Goal: Task Accomplishment & Management: Use online tool/utility

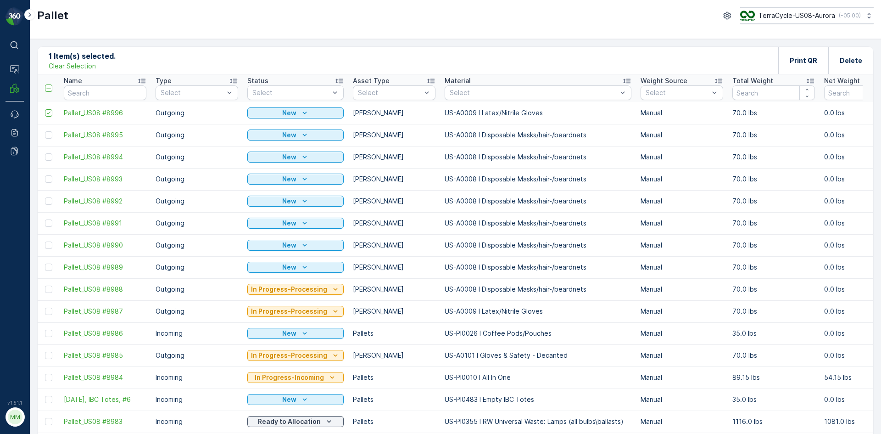
click at [77, 67] on p "Clear Selection" at bounding box center [72, 66] width 47 height 9
click at [95, 60] on p "Add" at bounding box center [96, 60] width 13 height 9
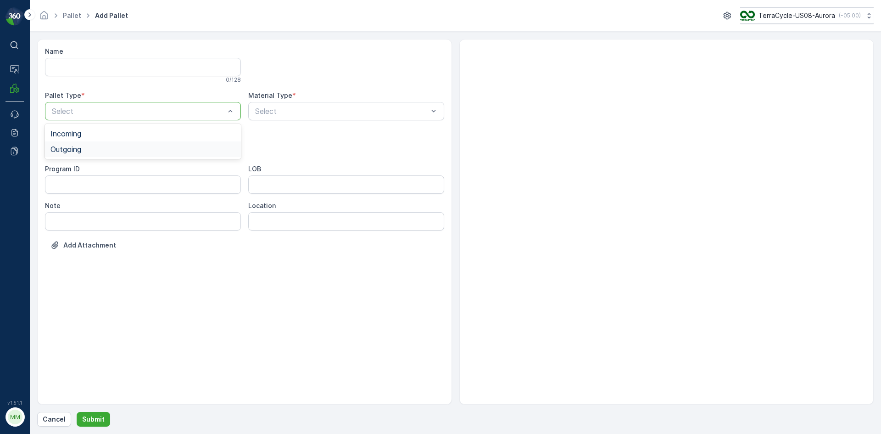
click at [92, 145] on div "Outgoing" at bounding box center [142, 149] width 185 height 8
click at [101, 186] on div "Bales" at bounding box center [142, 186] width 185 height 8
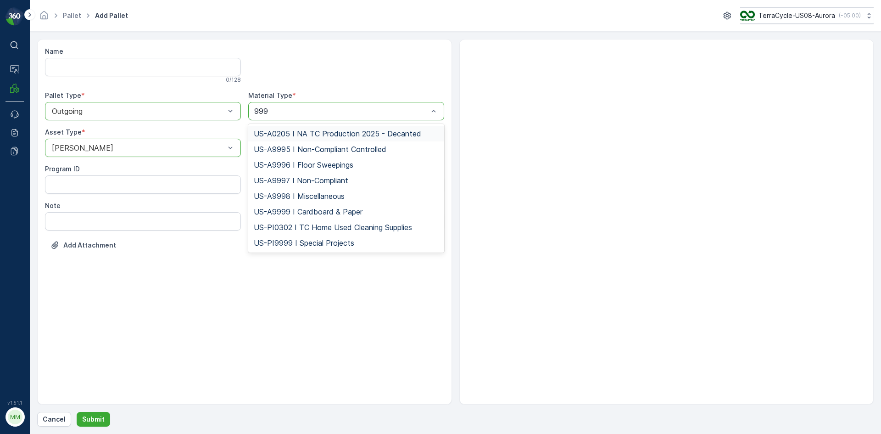
type input "9999"
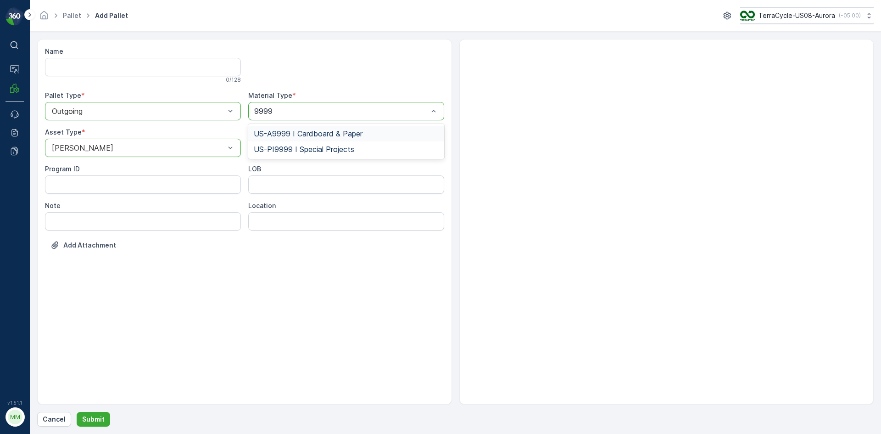
click at [323, 134] on span "US-A9999 I Cardboard & Paper" at bounding box center [308, 133] width 109 height 8
click at [96, 419] on p "Submit" at bounding box center [93, 418] width 22 height 9
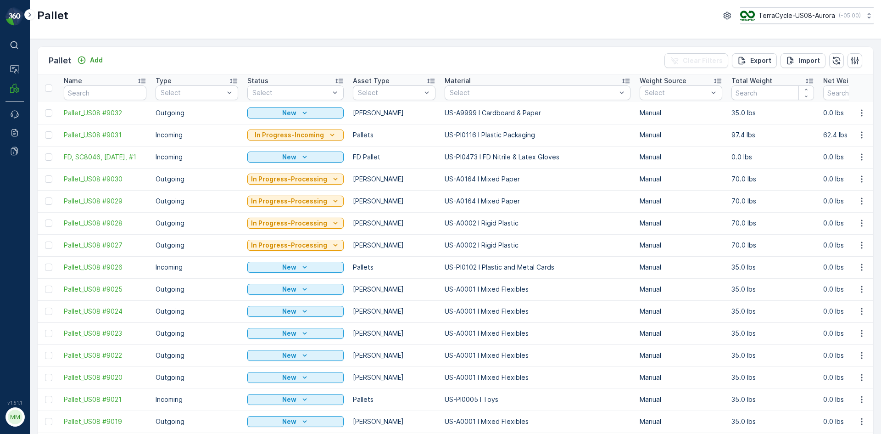
drag, startPoint x: 50, startPoint y: 115, endPoint x: 140, endPoint y: 149, distance: 95.9
click at [50, 115] on div at bounding box center [48, 112] width 7 height 7
click at [45, 109] on input "checkbox" at bounding box center [45, 109] width 0 height 0
click at [814, 63] on p "Print QR" at bounding box center [804, 60] width 28 height 9
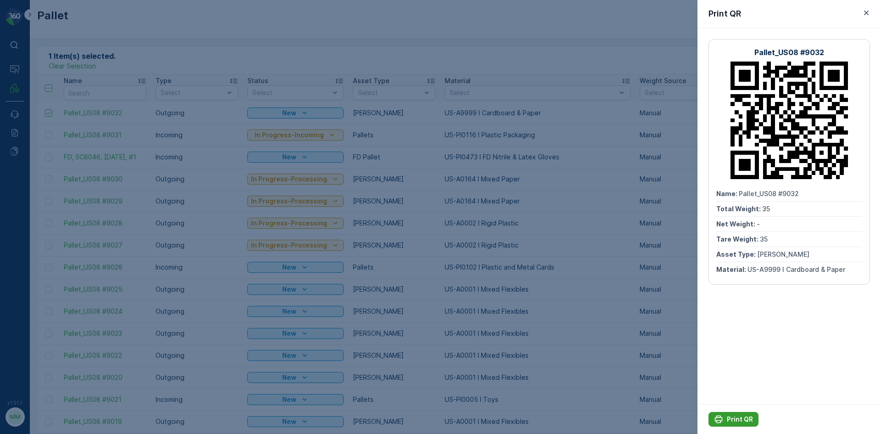
click at [740, 419] on p "Print QR" at bounding box center [740, 418] width 26 height 9
click at [870, 10] on icon "button" at bounding box center [866, 12] width 9 height 9
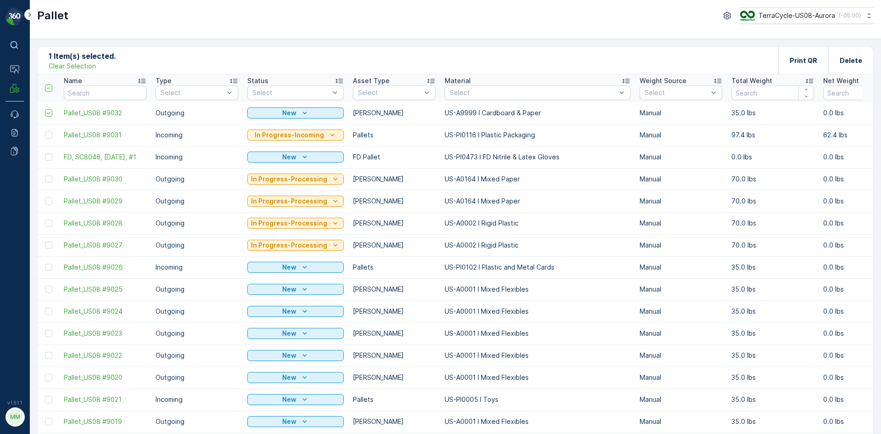
click at [89, 62] on p "Clear Selection" at bounding box center [72, 66] width 47 height 9
click at [89, 65] on button "Add" at bounding box center [89, 60] width 33 height 11
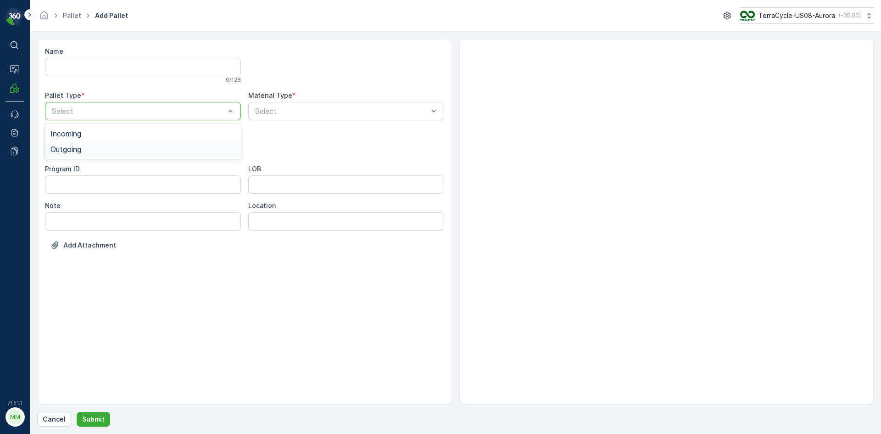
click at [73, 147] on span "Outgoing" at bounding box center [65, 149] width 31 height 8
click at [71, 173] on span "Gaylord" at bounding box center [81, 170] width 62 height 8
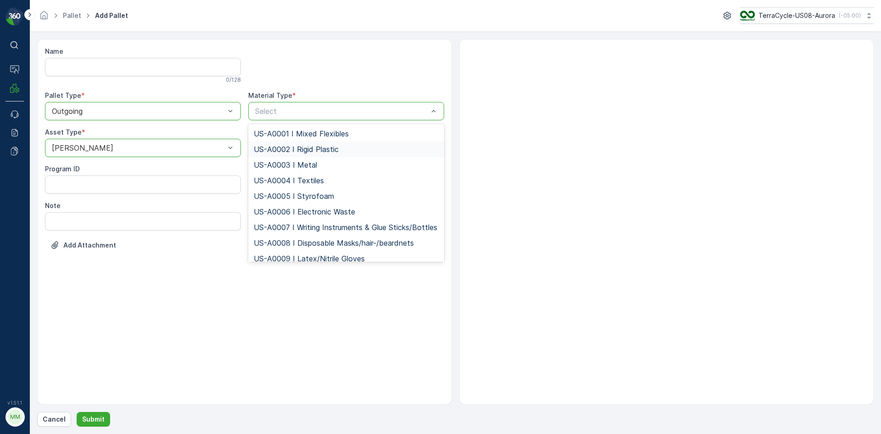
click at [325, 147] on span "US-A0002 I Rigid Plastic" at bounding box center [296, 149] width 85 height 8
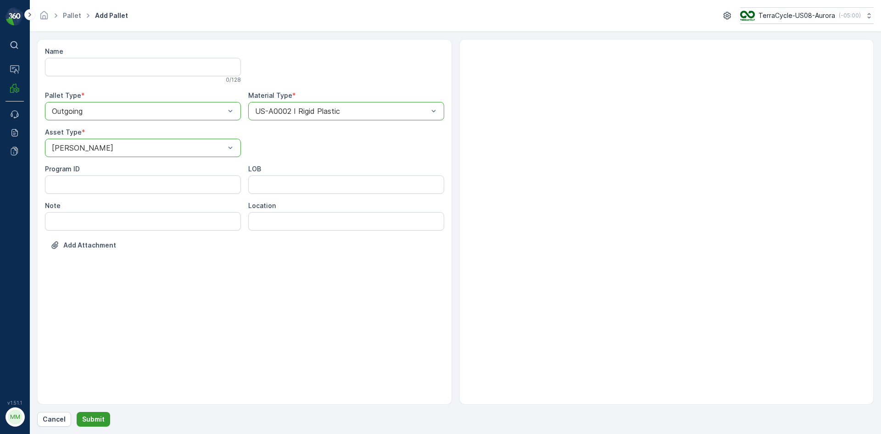
click at [102, 418] on p "Submit" at bounding box center [93, 418] width 22 height 9
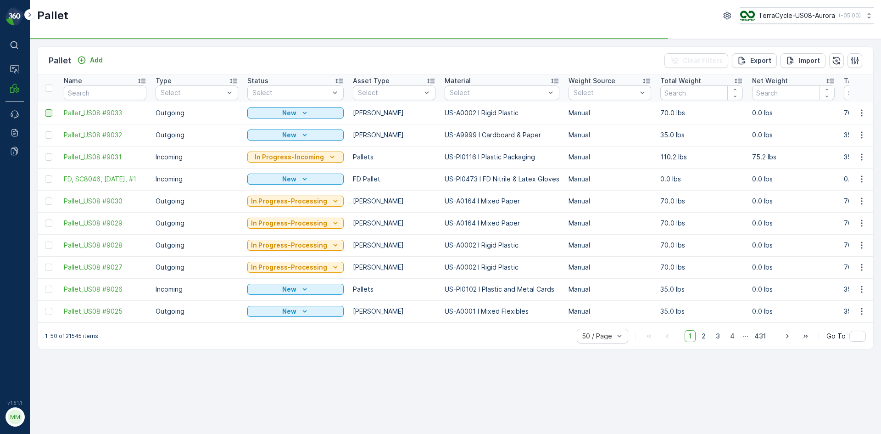
click at [51, 113] on div at bounding box center [48, 112] width 7 height 7
click at [45, 109] on input "checkbox" at bounding box center [45, 109] width 0 height 0
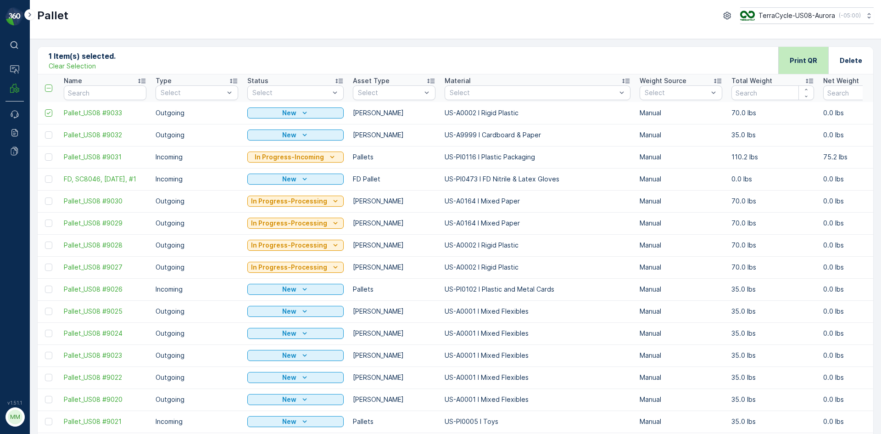
click at [811, 51] on div "Print QR" at bounding box center [804, 60] width 28 height 27
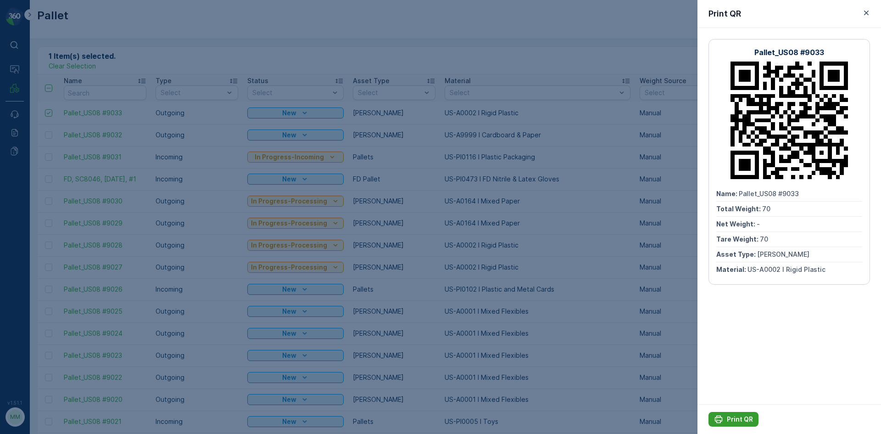
click at [738, 415] on p "Print QR" at bounding box center [740, 418] width 26 height 9
click at [865, 13] on icon "button" at bounding box center [866, 12] width 9 height 9
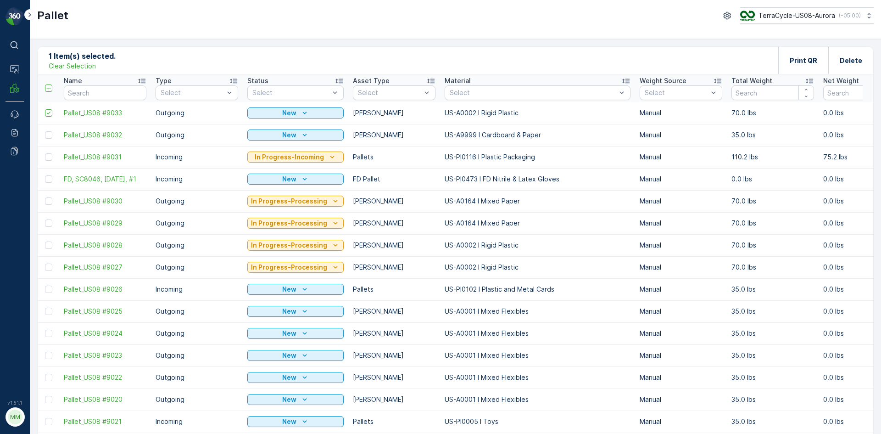
click at [93, 64] on p "Clear Selection" at bounding box center [72, 66] width 47 height 9
click at [101, 56] on p "Add" at bounding box center [96, 60] width 13 height 9
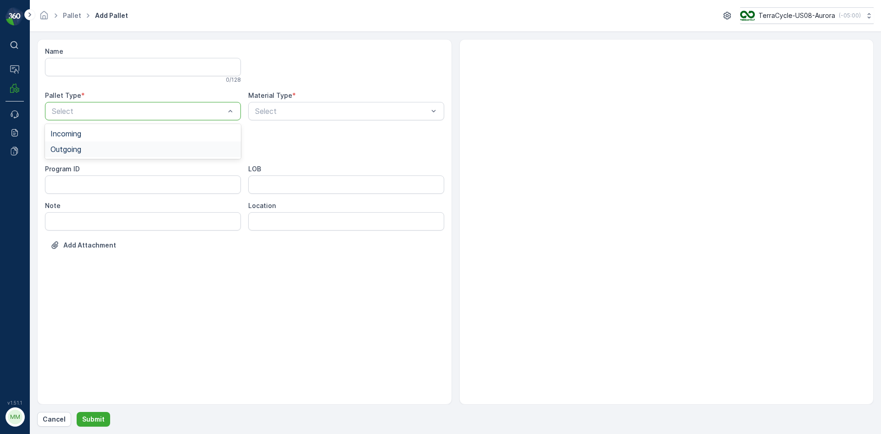
click at [71, 149] on span "Outgoing" at bounding box center [65, 149] width 31 height 8
click at [59, 171] on span "Gaylord" at bounding box center [81, 170] width 62 height 8
type input "101"
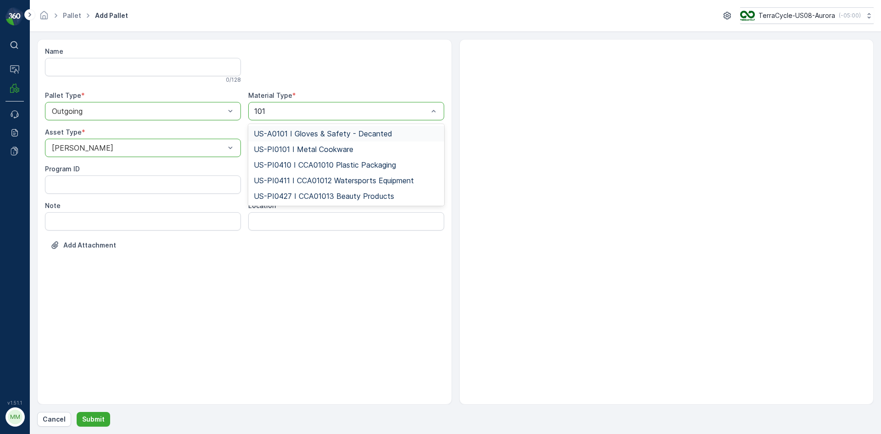
click at [305, 135] on span "US-A0101 I Gloves & Safety - Decanted" at bounding box center [323, 133] width 139 height 8
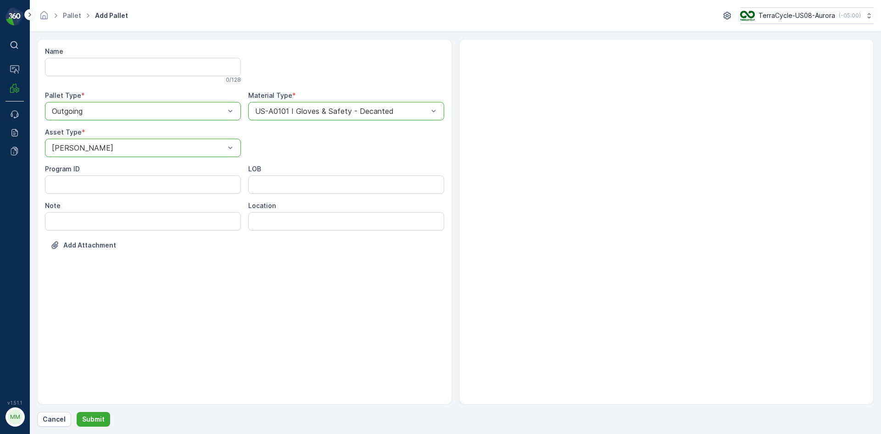
click at [84, 411] on div "Name 0 / 128 Pallet Type * option Outgoing, selected. Outgoing Material Type * …" at bounding box center [455, 232] width 837 height 387
click at [83, 416] on p "Submit" at bounding box center [93, 418] width 22 height 9
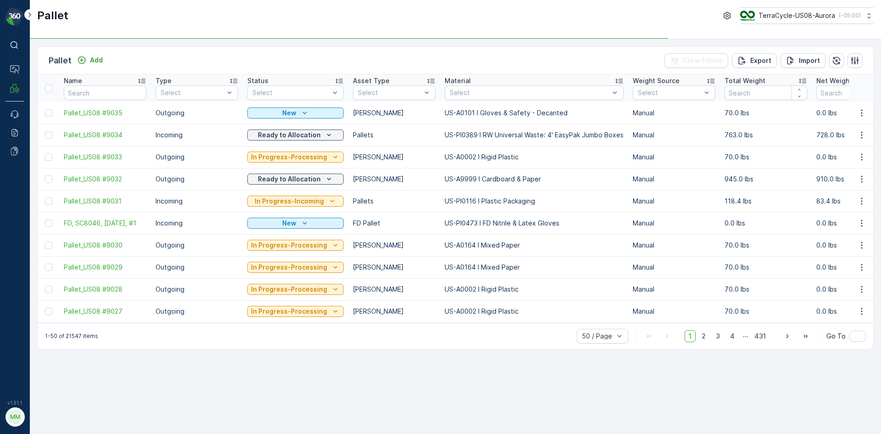
click at [50, 110] on div at bounding box center [48, 112] width 7 height 7
click at [45, 109] on input "checkbox" at bounding box center [45, 109] width 0 height 0
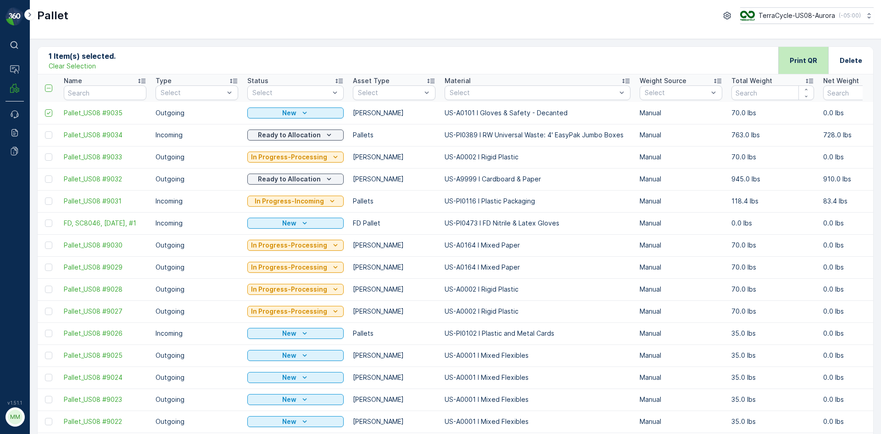
click at [795, 56] on p "Print QR" at bounding box center [804, 60] width 28 height 9
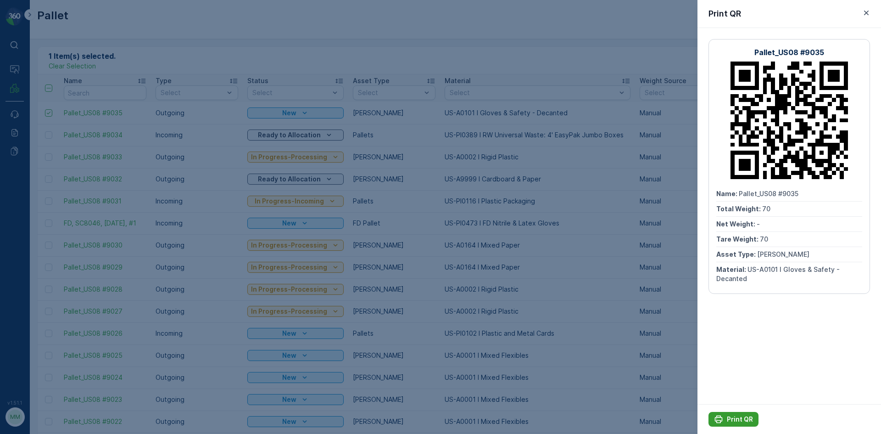
click at [739, 419] on p "Print QR" at bounding box center [740, 418] width 26 height 9
click at [866, 13] on icon "button" at bounding box center [866, 13] width 5 height 5
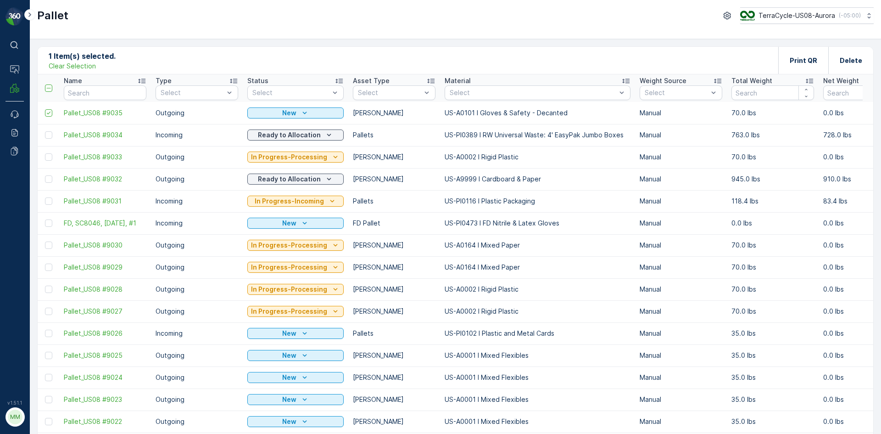
click at [87, 62] on p "Clear Selection" at bounding box center [72, 66] width 47 height 9
click at [93, 61] on p "Add" at bounding box center [96, 60] width 13 height 9
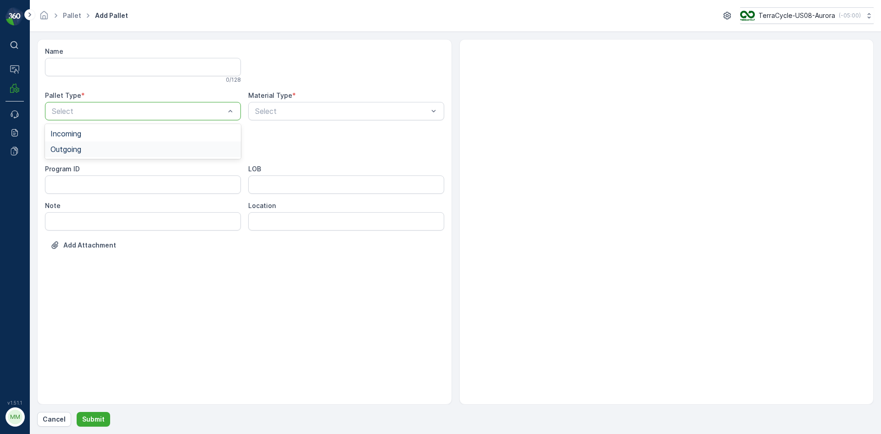
click at [81, 147] on span "Outgoing" at bounding box center [65, 149] width 31 height 8
click at [70, 170] on span "Gaylord" at bounding box center [81, 170] width 62 height 8
type input "000"
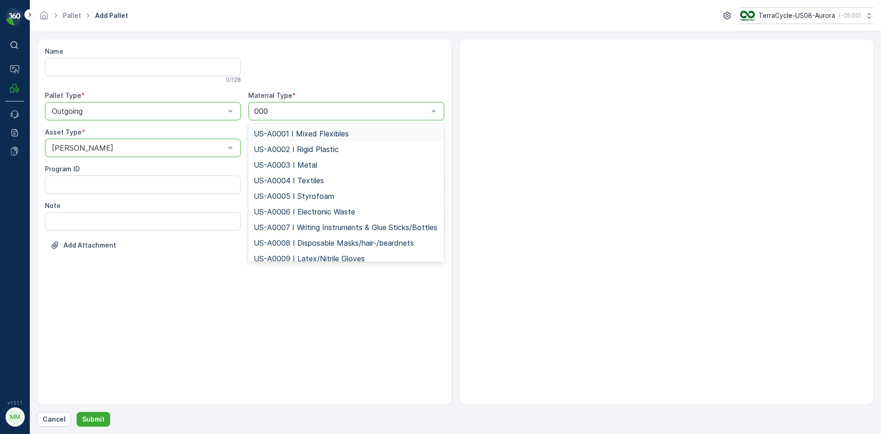
click at [291, 132] on span "US-A0001 I Mixed Flexibles" at bounding box center [301, 133] width 95 height 8
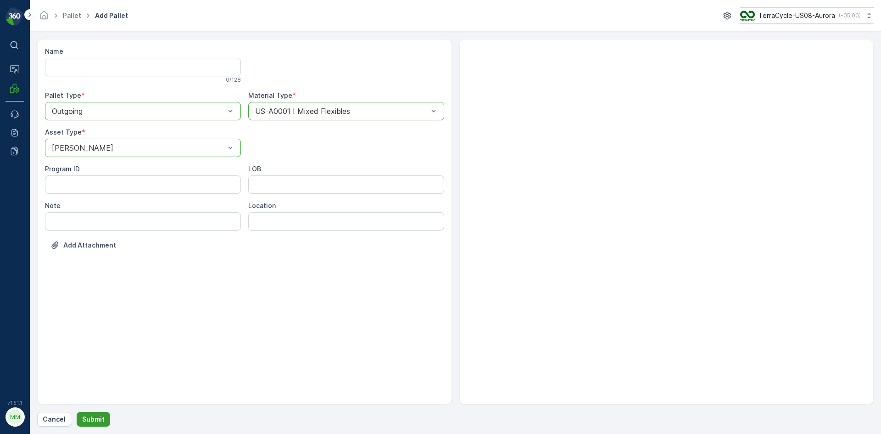
click at [84, 417] on p "Submit" at bounding box center [93, 418] width 22 height 9
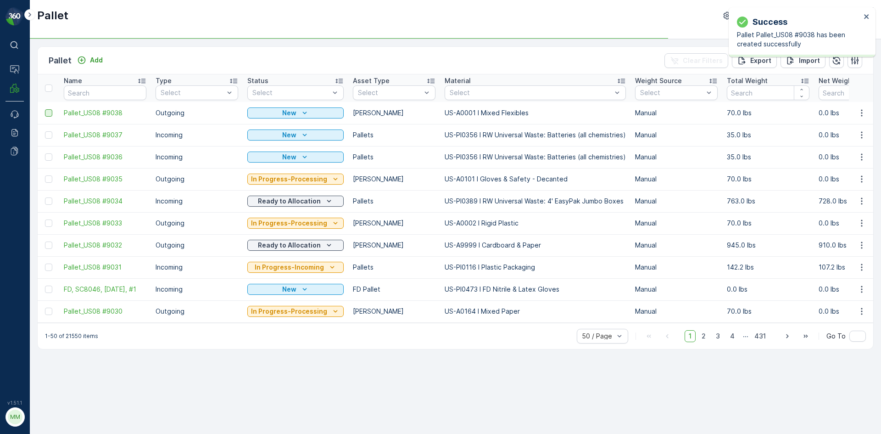
click at [51, 112] on div at bounding box center [48, 112] width 7 height 7
click at [45, 109] on input "checkbox" at bounding box center [45, 109] width 0 height 0
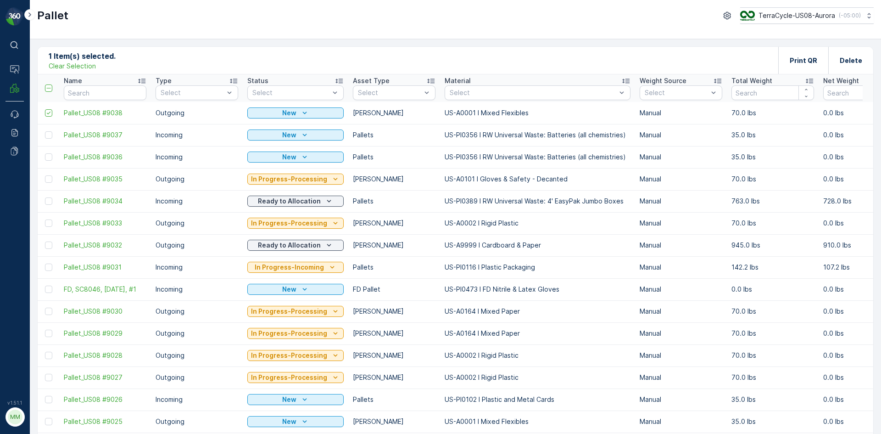
click at [91, 66] on p "Clear Selection" at bounding box center [72, 66] width 47 height 9
click at [91, 66] on div "Pallet Add" at bounding box center [78, 60] width 58 height 13
click at [100, 59] on p "Add" at bounding box center [96, 60] width 13 height 9
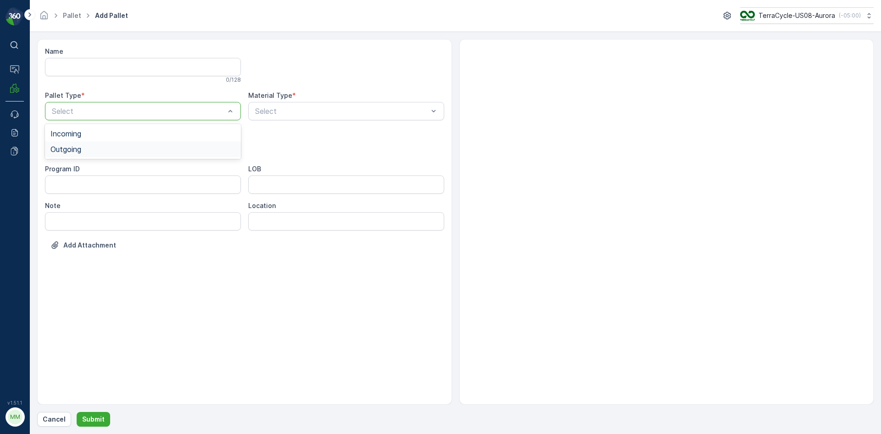
click at [80, 145] on span "Outgoing" at bounding box center [65, 149] width 31 height 8
click at [70, 169] on span "Gaylord" at bounding box center [81, 170] width 62 height 8
type input "0089"
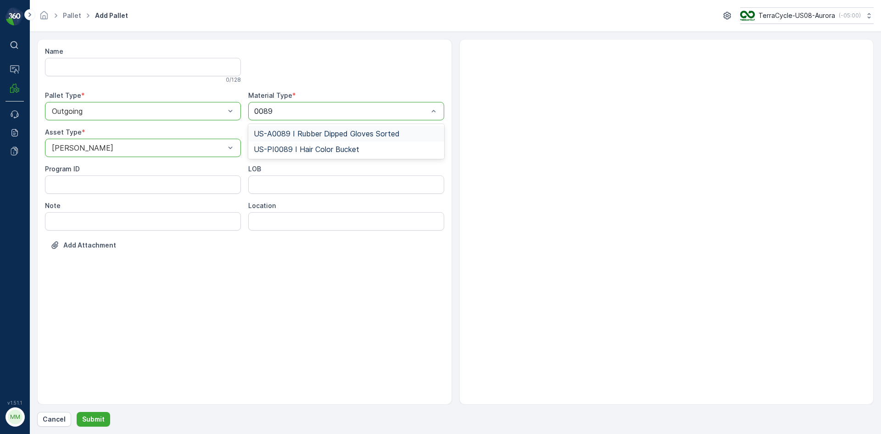
click at [374, 131] on span "US-A0089 I Rubber Dipped Gloves Sorted" at bounding box center [327, 133] width 146 height 8
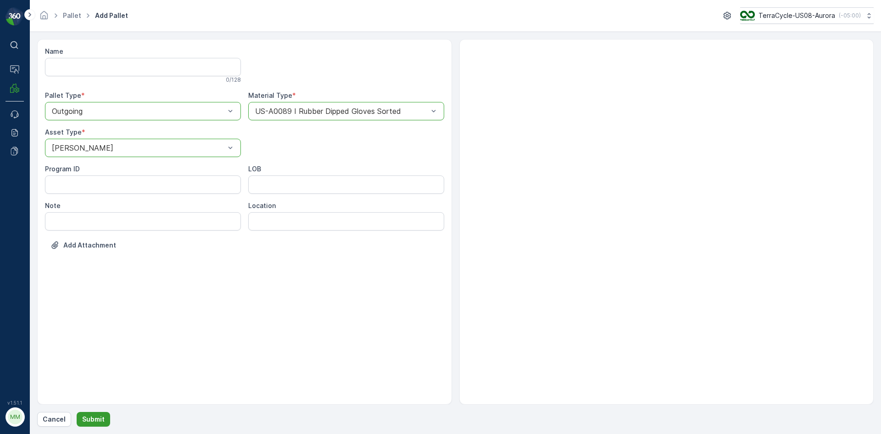
click at [86, 413] on button "Submit" at bounding box center [94, 419] width 34 height 15
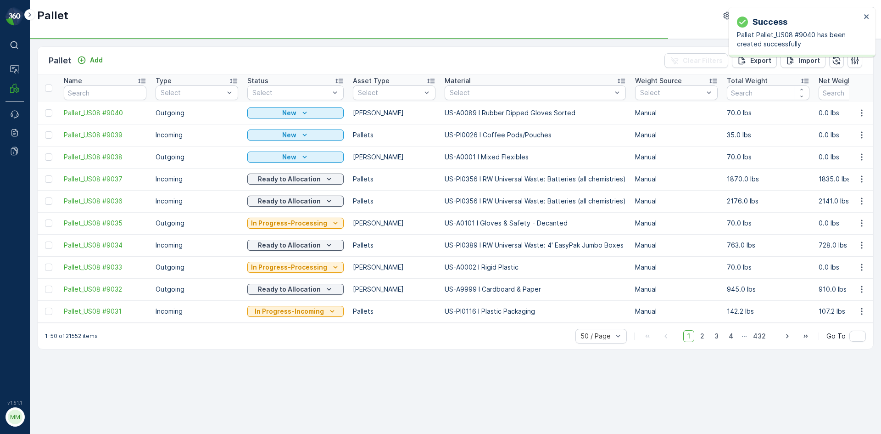
click at [49, 111] on div at bounding box center [48, 112] width 7 height 7
click at [45, 109] on input "checkbox" at bounding box center [45, 109] width 0 height 0
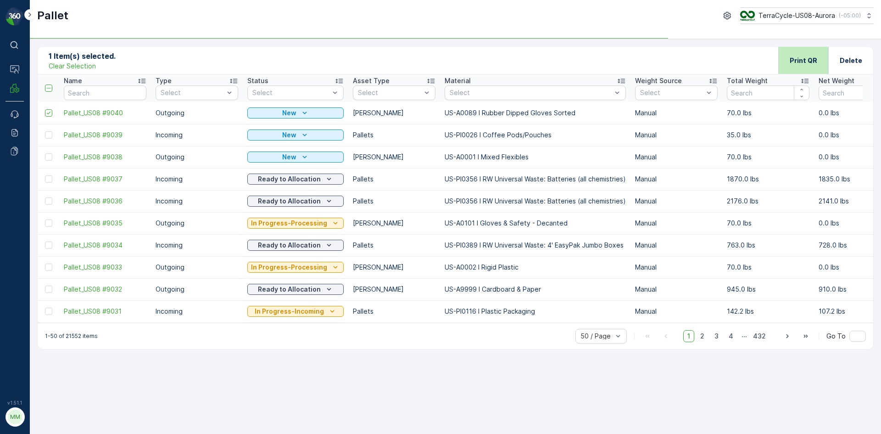
click at [814, 62] on p "Print QR" at bounding box center [804, 60] width 28 height 9
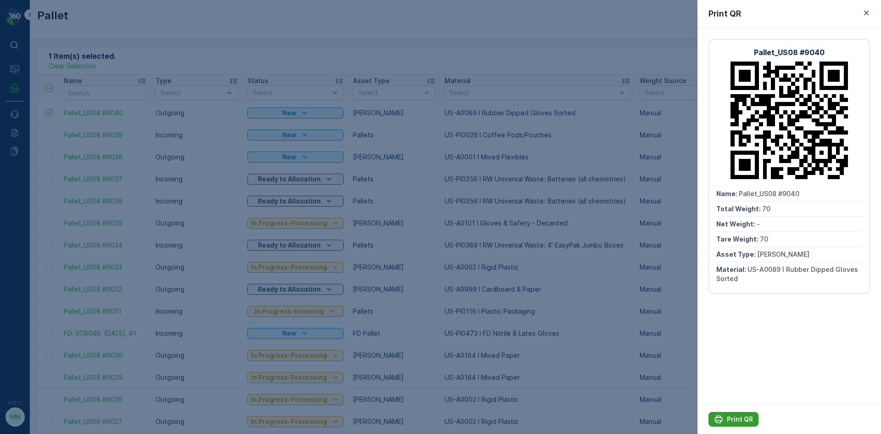
click at [722, 420] on icon "Print QR" at bounding box center [719, 419] width 8 height 8
click at [869, 14] on icon "button" at bounding box center [866, 12] width 9 height 9
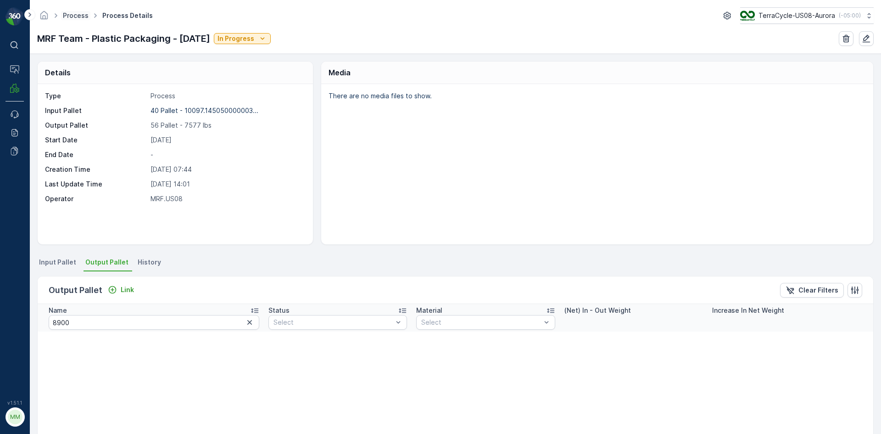
click at [72, 13] on link "Process" at bounding box center [76, 15] width 26 height 8
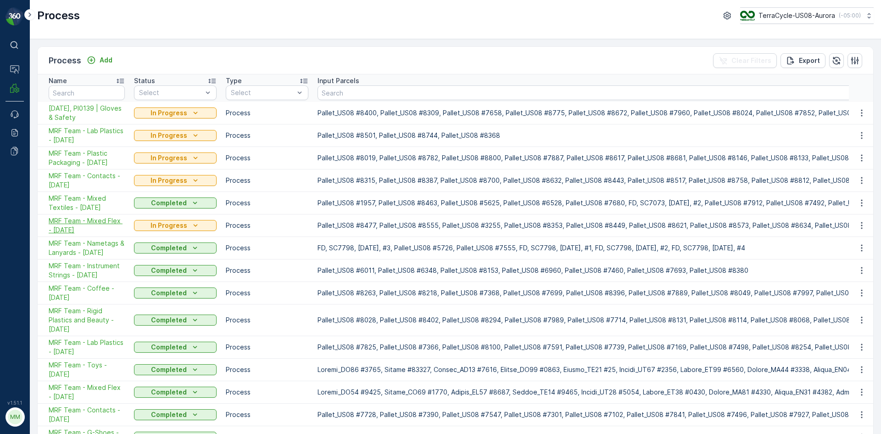
click at [87, 218] on span "MRF Team - Mixed Flex - [DATE]" at bounding box center [87, 225] width 76 height 18
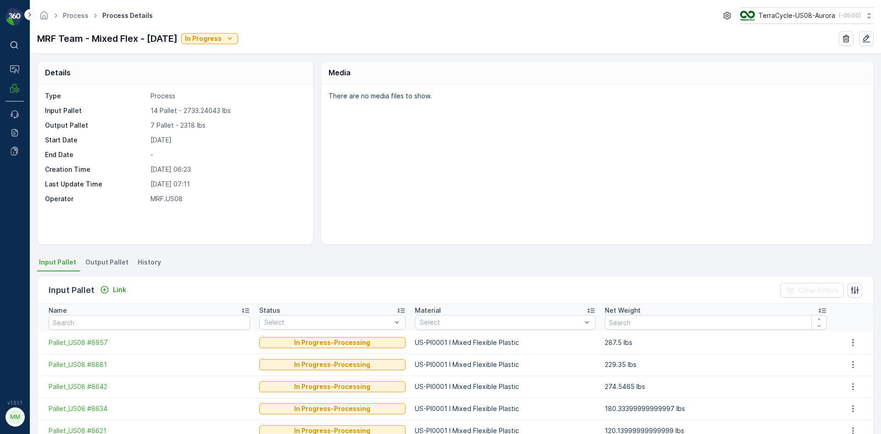
click at [109, 262] on span "Output Pallet" at bounding box center [106, 261] width 43 height 9
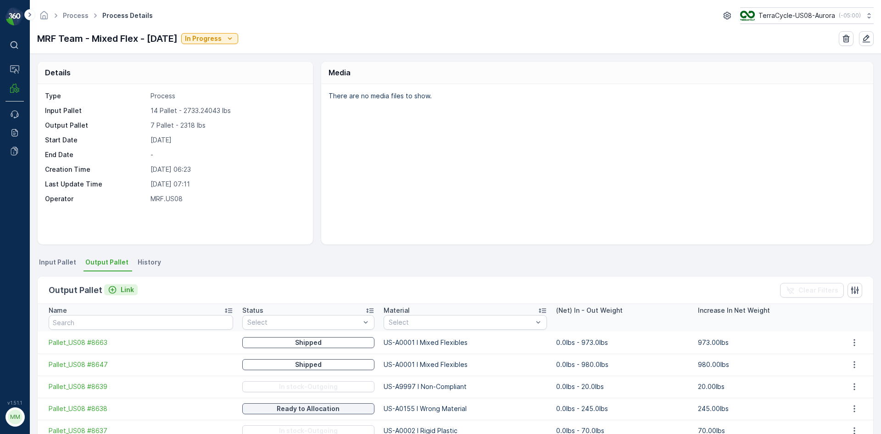
click at [121, 289] on p "Link" at bounding box center [127, 289] width 13 height 9
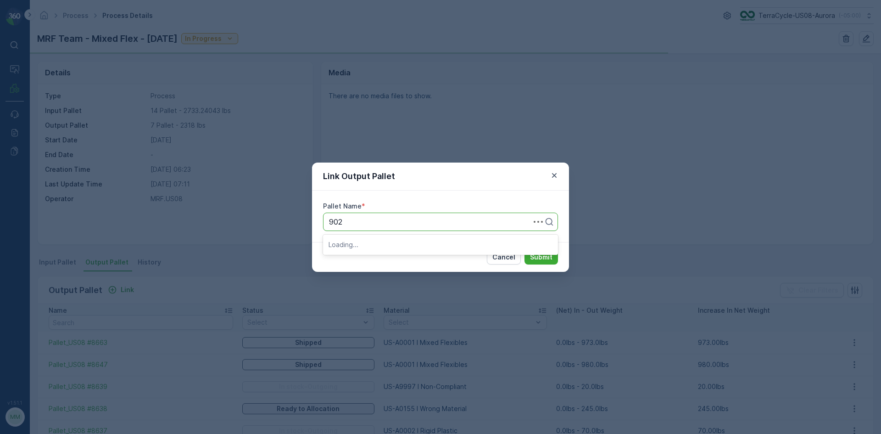
type input "9028"
click at [412, 246] on div "Pallet_US08 #9028" at bounding box center [441, 244] width 224 height 8
click at [545, 257] on p "Submit" at bounding box center [541, 256] width 22 height 9
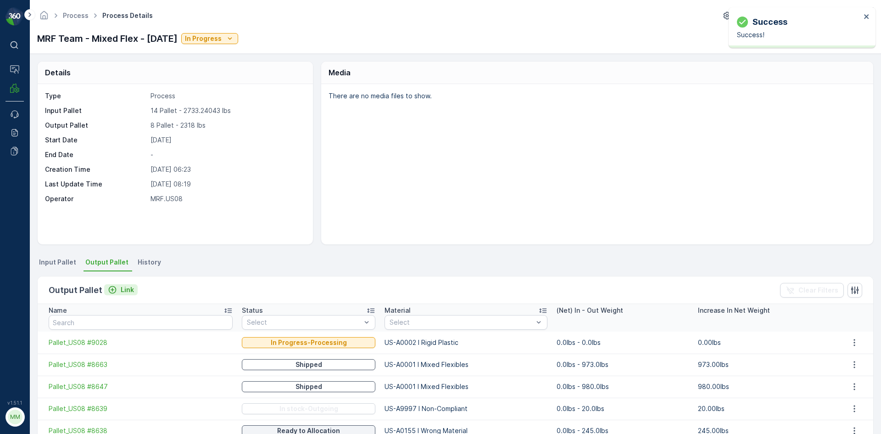
click at [126, 288] on p "Link" at bounding box center [127, 289] width 13 height 9
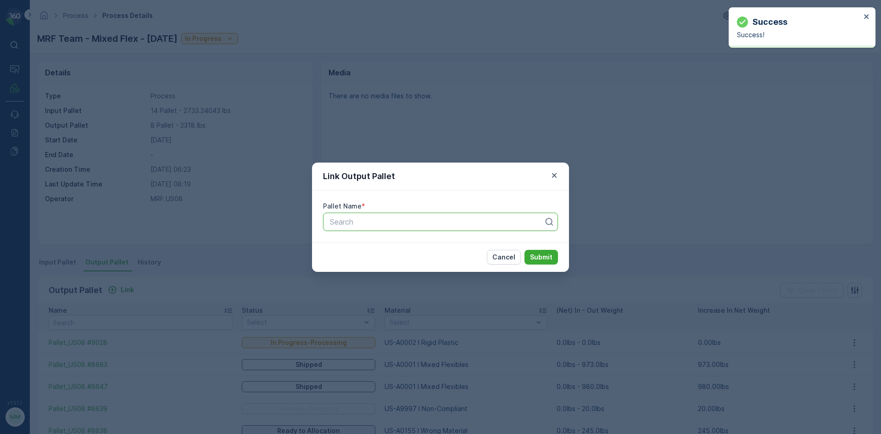
click at [358, 215] on div "Search" at bounding box center [440, 222] width 235 height 18
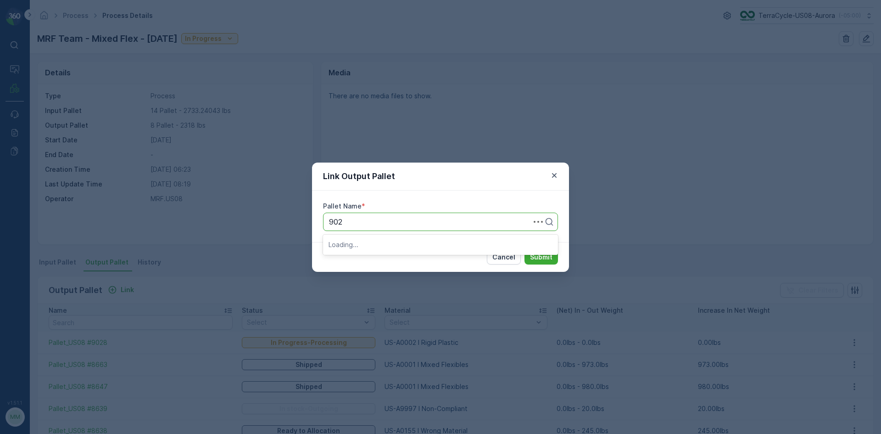
type input "9027"
click at [513, 245] on div "Pallet_US08 #9027" at bounding box center [441, 244] width 224 height 8
click at [541, 256] on p "Submit" at bounding box center [541, 256] width 22 height 9
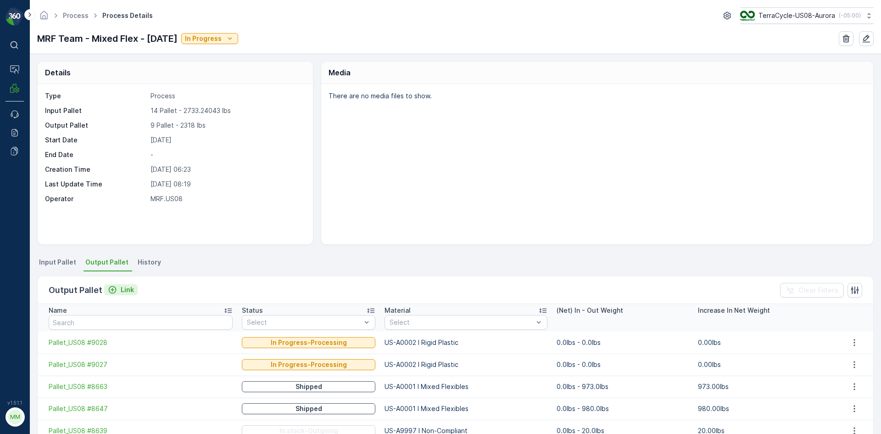
click at [125, 285] on p "Link" at bounding box center [127, 289] width 13 height 9
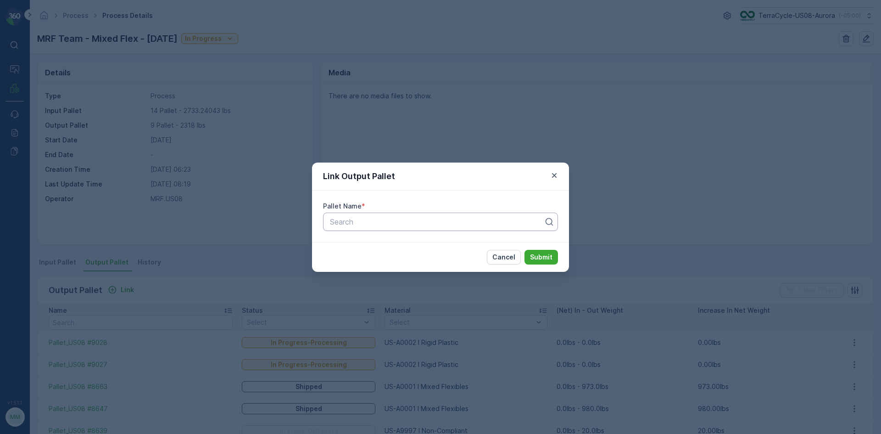
click at [347, 223] on div at bounding box center [437, 222] width 216 height 8
type input "9029"
click at [403, 242] on div "Pallet_US08 #9029" at bounding box center [441, 244] width 224 height 8
click at [553, 254] on button "Submit" at bounding box center [542, 257] width 34 height 15
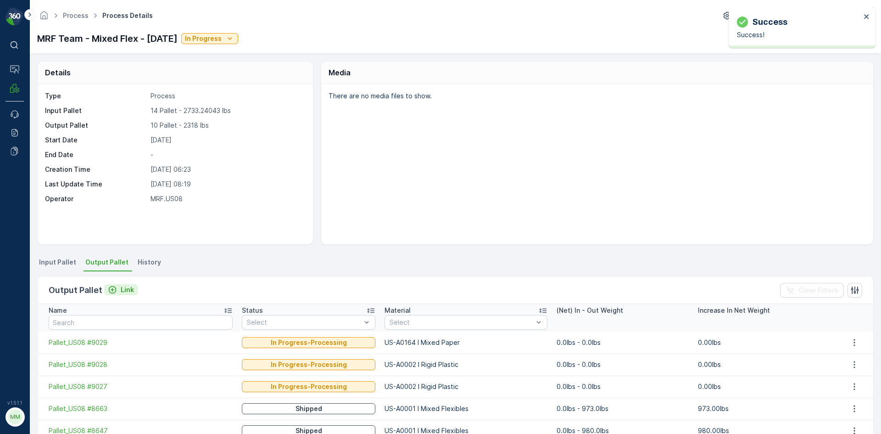
click at [124, 290] on p "Link" at bounding box center [127, 289] width 13 height 9
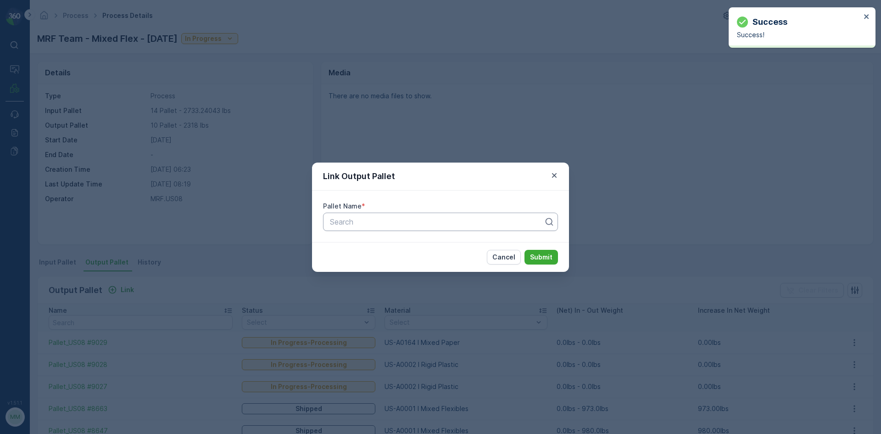
drag, startPoint x: 371, startPoint y: 216, endPoint x: 370, endPoint y: 222, distance: 6.6
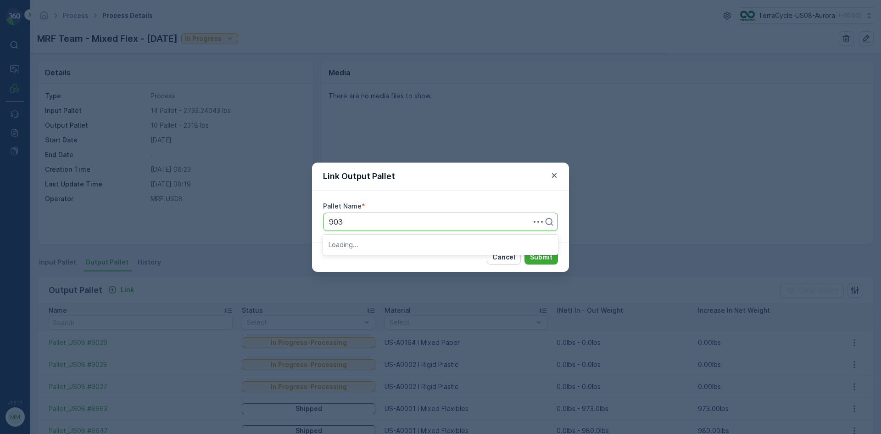
type input "9030"
click at [386, 243] on span "Pallet_US08 #9030" at bounding box center [362, 244] width 67 height 8
click at [532, 260] on p "Submit" at bounding box center [541, 256] width 22 height 9
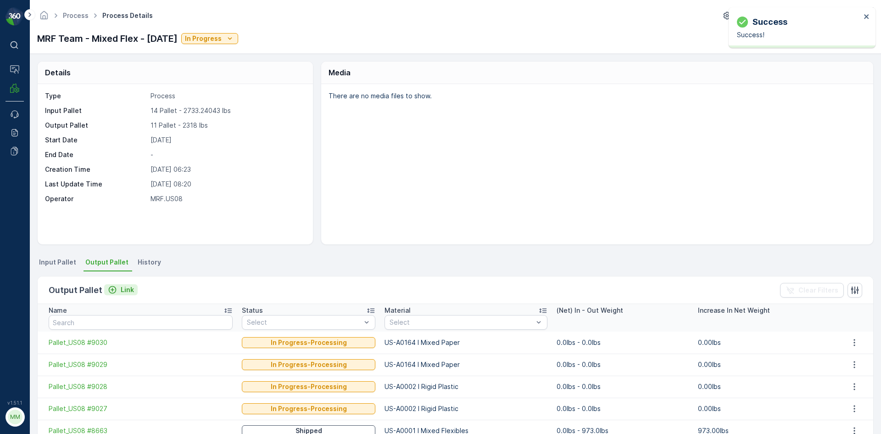
click at [129, 291] on p "Link" at bounding box center [127, 289] width 13 height 9
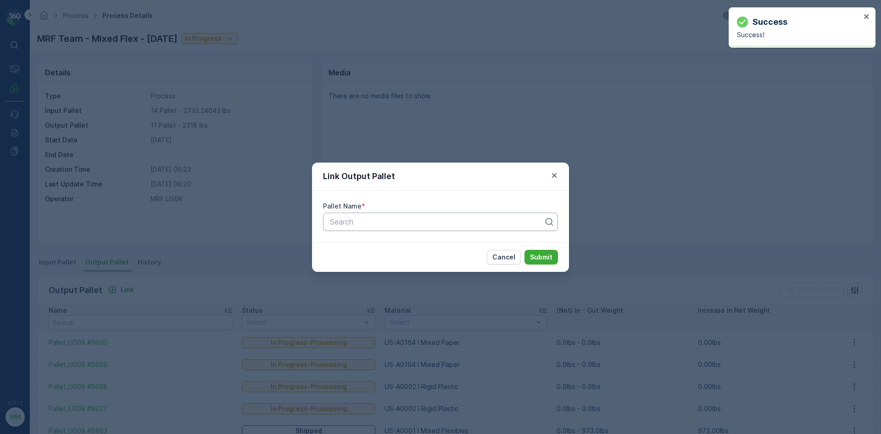
click at [341, 224] on div at bounding box center [437, 222] width 216 height 8
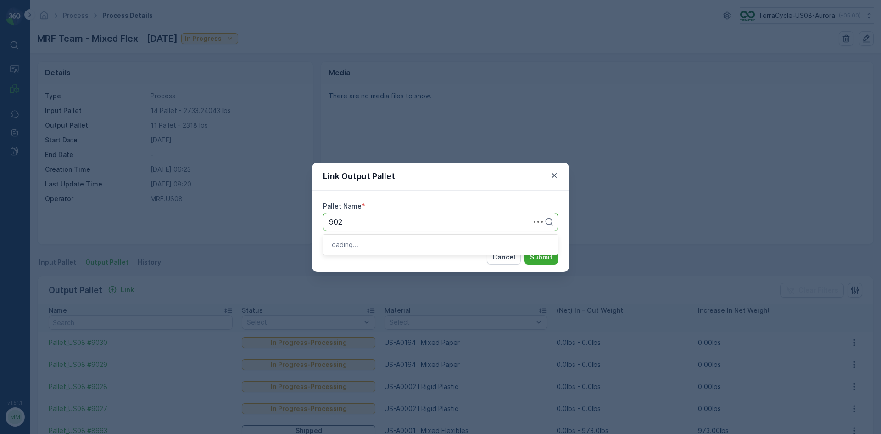
type input "9029"
click at [436, 243] on div "Pallet_US08 #9029" at bounding box center [441, 244] width 224 height 8
click at [551, 258] on p "Submit" at bounding box center [541, 256] width 22 height 9
click at [517, 253] on button "Cancel" at bounding box center [504, 257] width 34 height 15
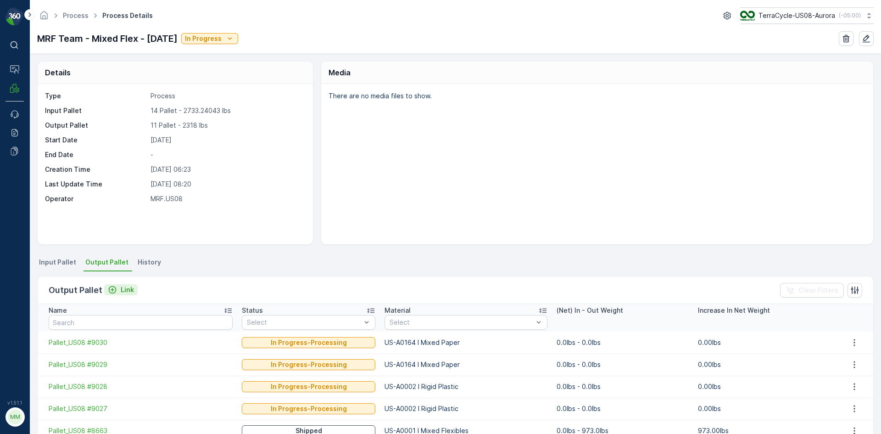
click at [123, 287] on p "Link" at bounding box center [127, 289] width 13 height 9
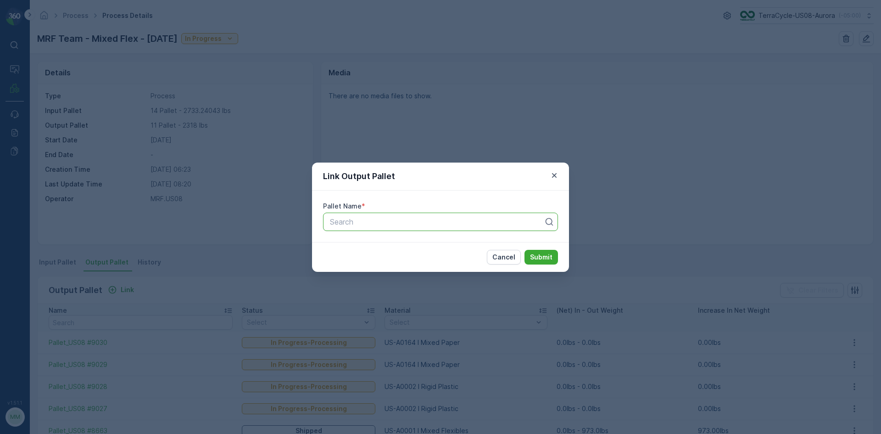
click at [407, 219] on div at bounding box center [437, 222] width 216 height 8
type input "9033"
click at [525, 250] on button "Submit" at bounding box center [542, 257] width 34 height 15
click at [381, 240] on span "Pallet_US08 #9033" at bounding box center [362, 244] width 67 height 8
click at [549, 255] on p "Submit" at bounding box center [541, 256] width 22 height 9
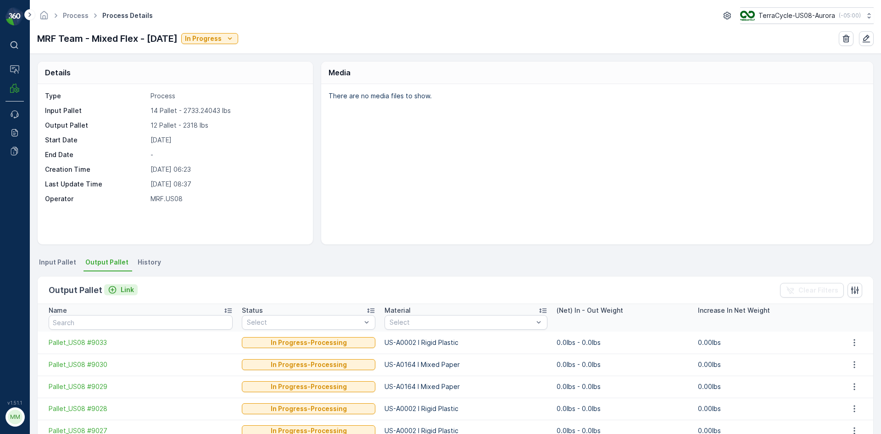
click at [118, 291] on div "Link" at bounding box center [121, 289] width 26 height 9
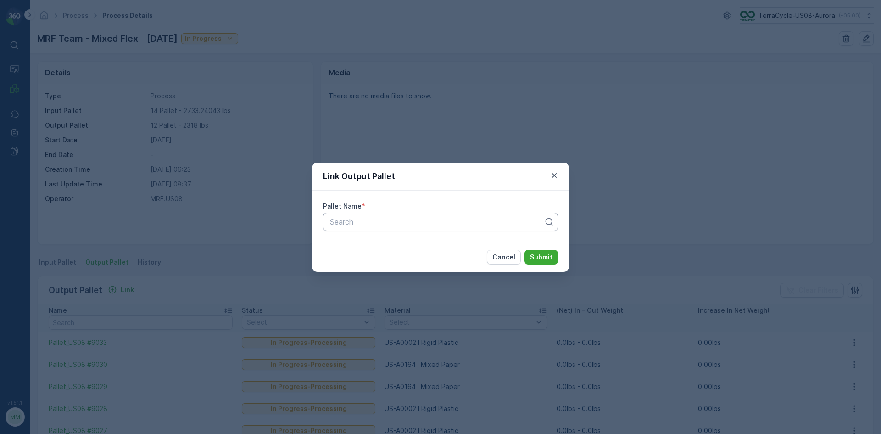
click at [396, 219] on div at bounding box center [437, 222] width 216 height 8
type input "9025"
click at [446, 245] on div "Pallet_US08 #9025" at bounding box center [441, 244] width 224 height 8
click at [535, 256] on p "Submit" at bounding box center [541, 256] width 22 height 9
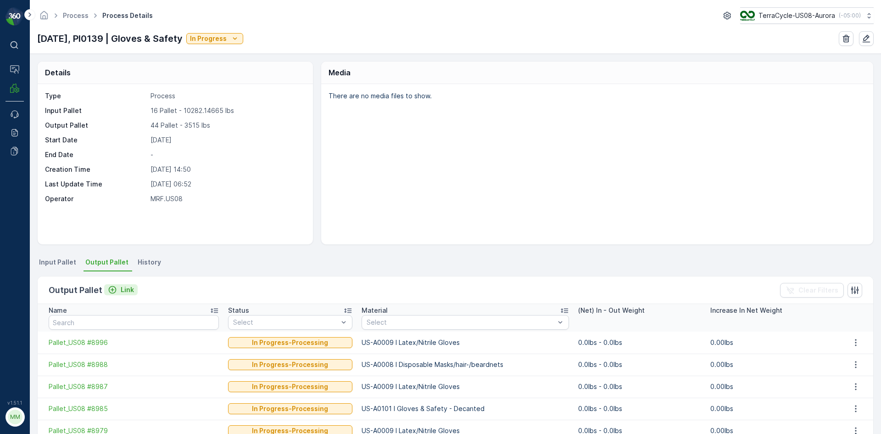
click at [123, 291] on p "Link" at bounding box center [127, 289] width 13 height 9
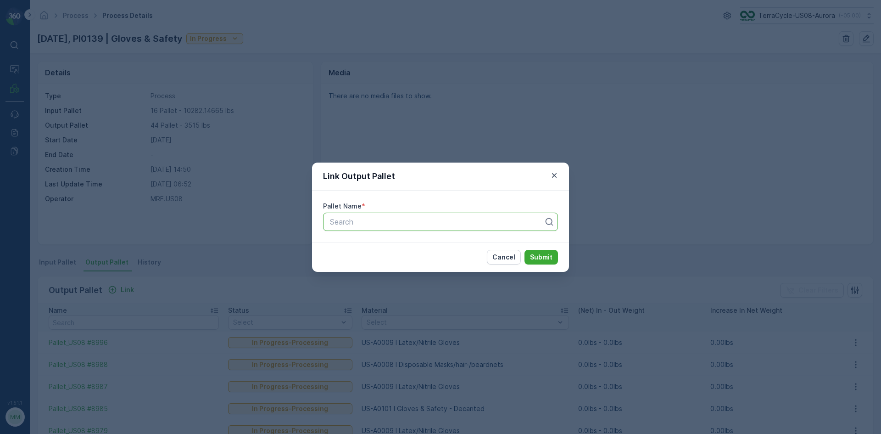
click at [375, 224] on div at bounding box center [437, 222] width 216 height 8
type input "9035"
click at [369, 245] on span "Pallet_US08 #9035" at bounding box center [362, 244] width 67 height 8
click at [546, 257] on p "Submit" at bounding box center [541, 256] width 22 height 9
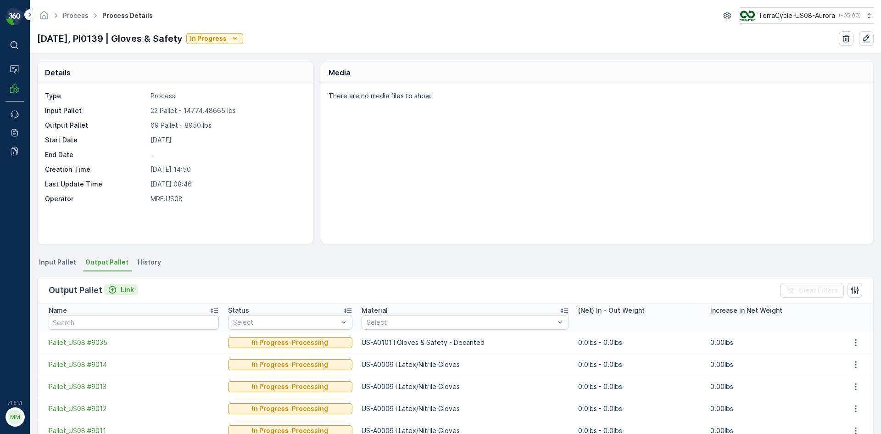
click at [133, 291] on button "Link" at bounding box center [121, 289] width 34 height 11
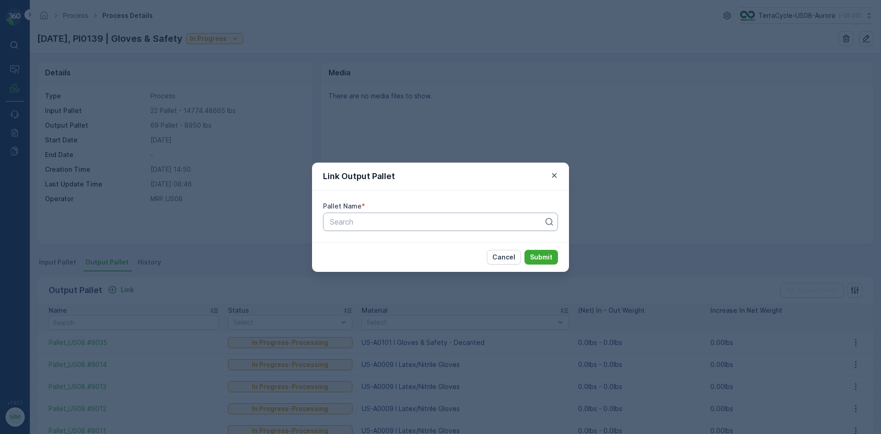
click at [340, 220] on div at bounding box center [437, 222] width 216 height 8
type input "9040"
click at [400, 257] on div "Pallet_US08 #9040" at bounding box center [441, 260] width 224 height 8
click at [552, 259] on p "Submit" at bounding box center [541, 256] width 22 height 9
